Goal: Use online tool/utility: Utilize a website feature to perform a specific function

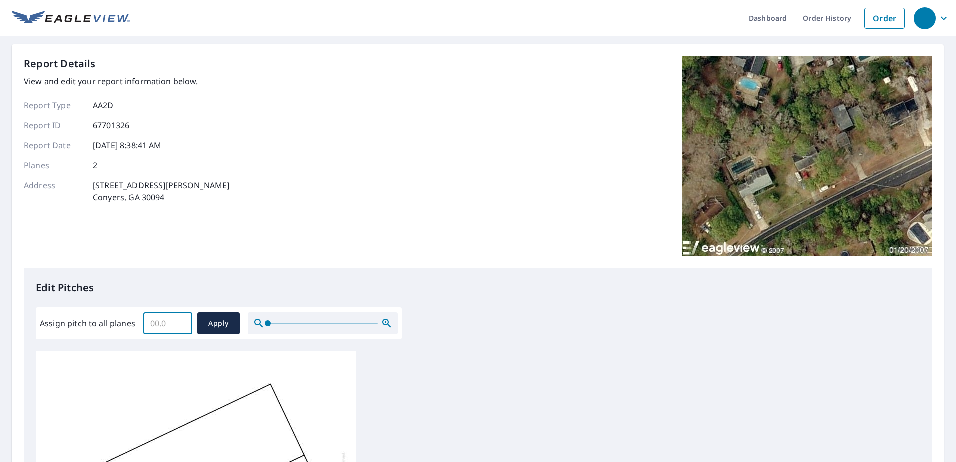
click at [154, 321] on input "Assign pitch to all planes" at bounding box center [168, 324] width 49 height 28
type input "6"
click at [220, 315] on button "Apply" at bounding box center [219, 324] width 43 height 22
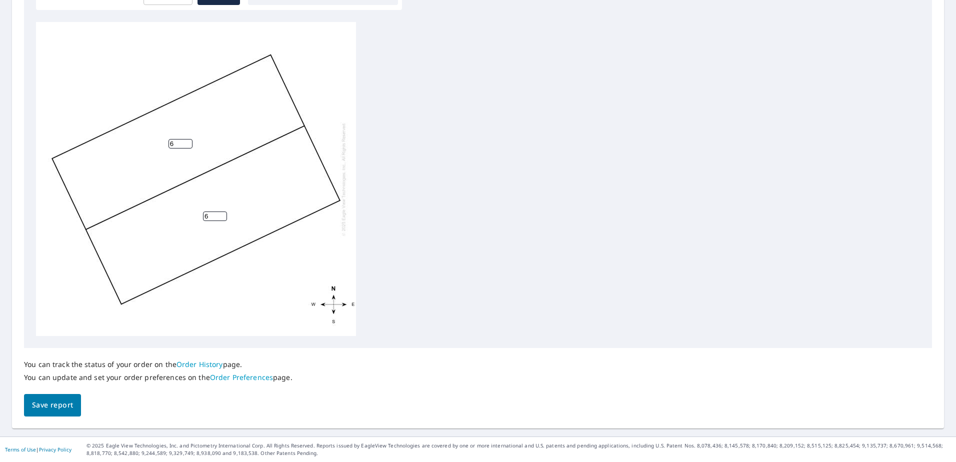
click at [42, 408] on span "Save report" at bounding box center [52, 405] width 41 height 13
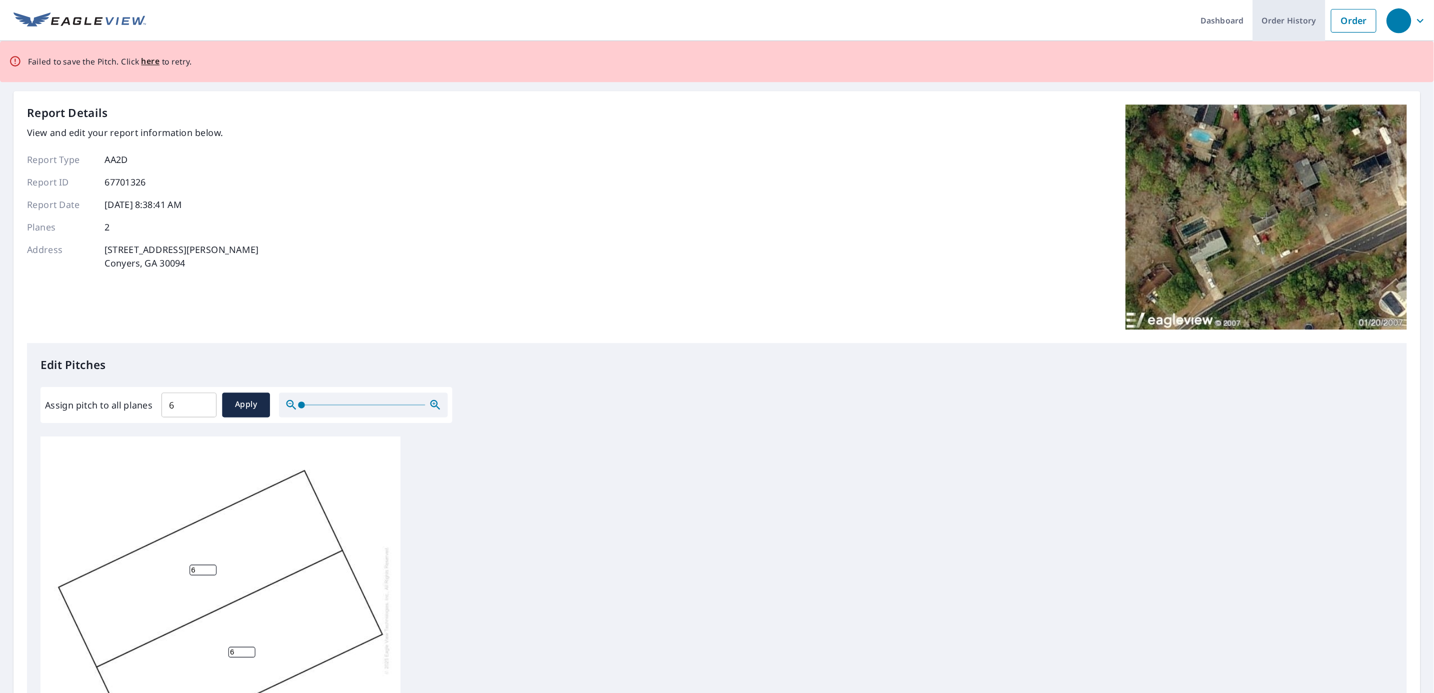
scroll to position [8, 0]
